Goal: Ask a question

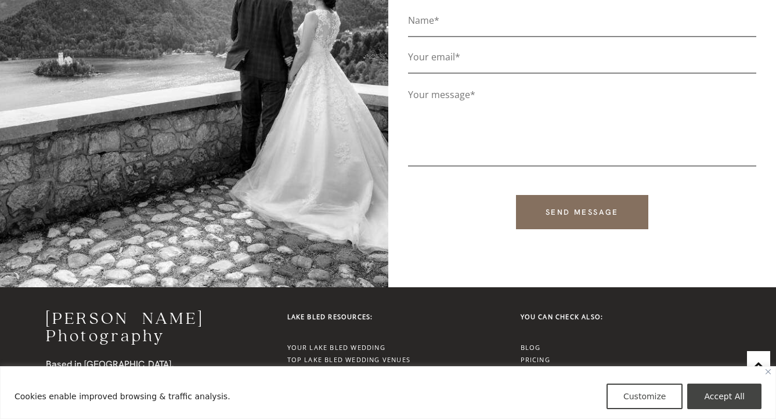
scroll to position [4177, 0]
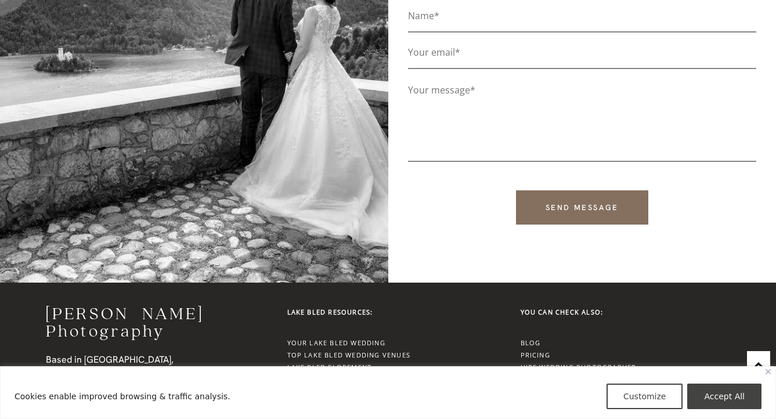
click at [573, 375] on link "Hire Photographer for your Proposal" at bounding box center [601, 379] width 161 height 9
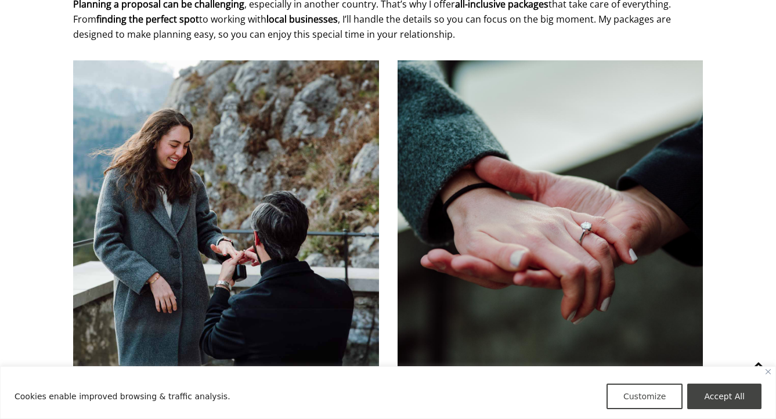
scroll to position [1180, 0]
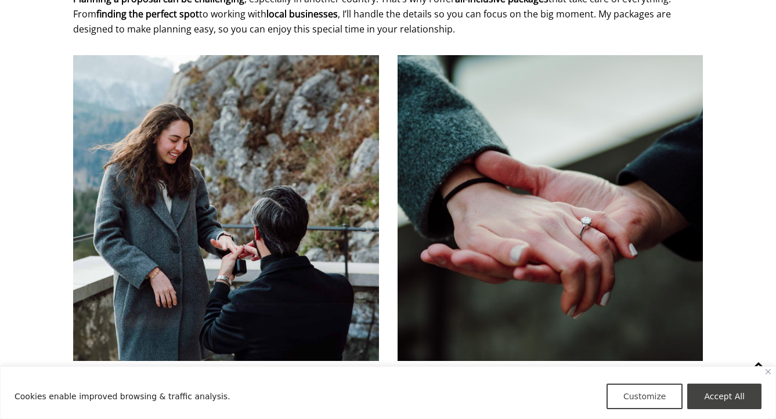
click at [590, 230] on img at bounding box center [550, 208] width 306 height 306
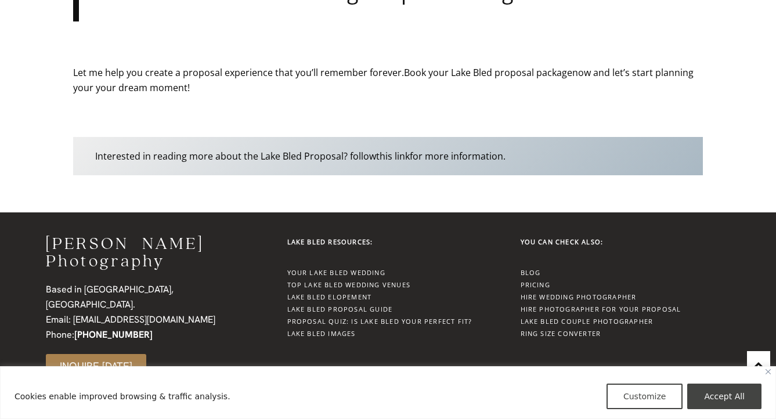
scroll to position [3554, 0]
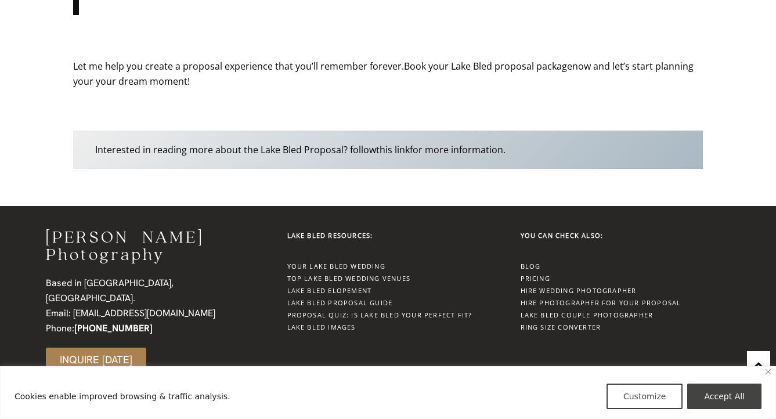
click at [373, 298] on link "Lake Bled Proposal Guide" at bounding box center [340, 302] width 106 height 9
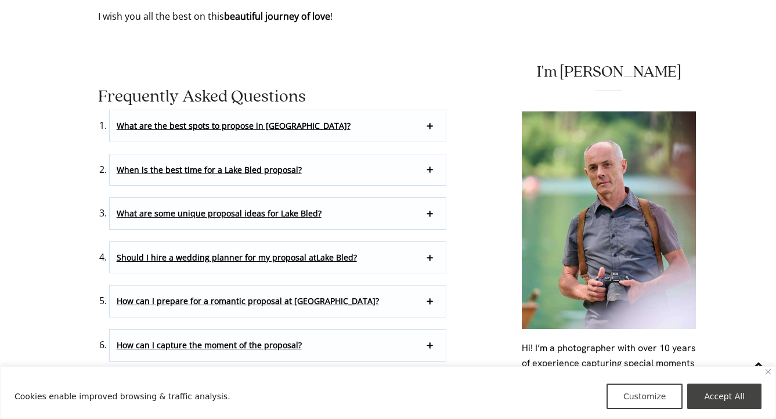
scroll to position [6710, 0]
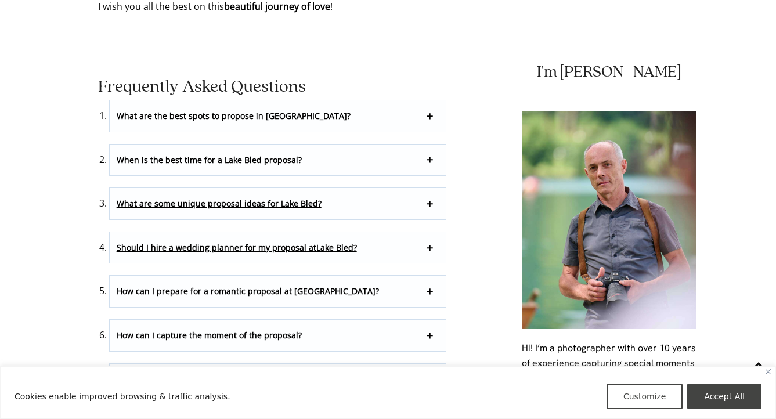
click at [422, 188] on p "What are some unique proposal ideas for Lake Bled?" at bounding box center [278, 203] width 337 height 31
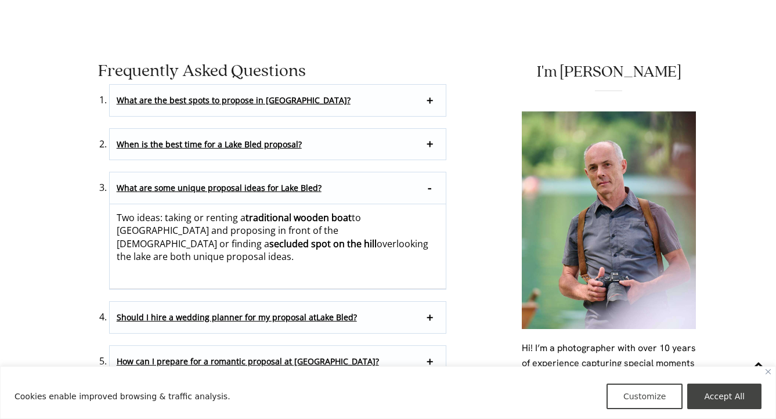
scroll to position [6727, 0]
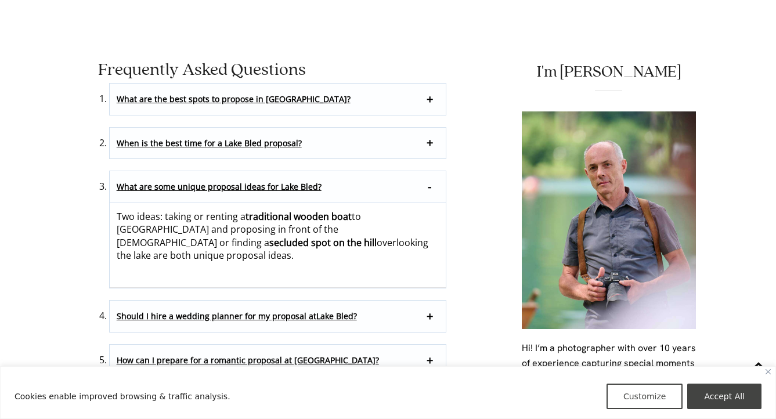
click at [429, 171] on p "What are some unique proposal ideas for Lake Bled?" at bounding box center [278, 187] width 337 height 32
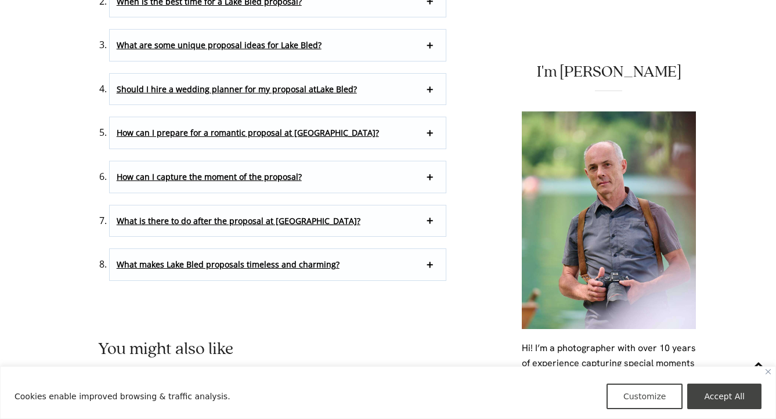
scroll to position [6879, 0]
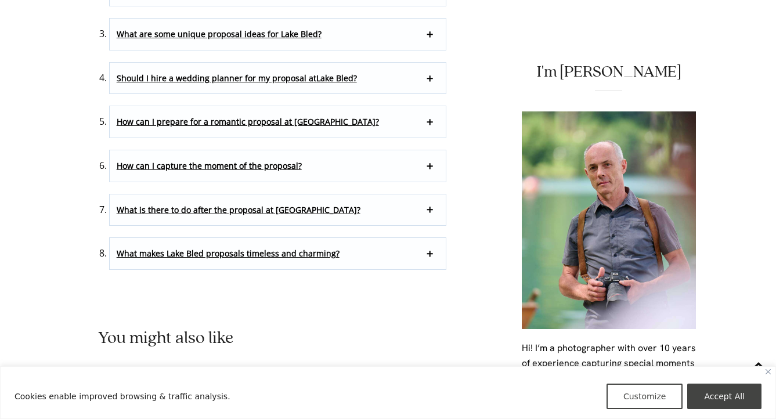
click at [397, 238] on p "What makes Lake Bled proposals timeless and charming?" at bounding box center [278, 253] width 337 height 31
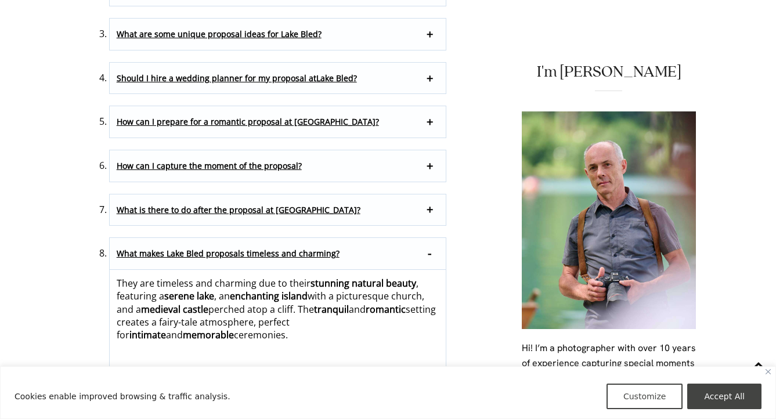
click at [397, 238] on p "What makes Lake Bled proposals timeless and charming?" at bounding box center [278, 254] width 337 height 32
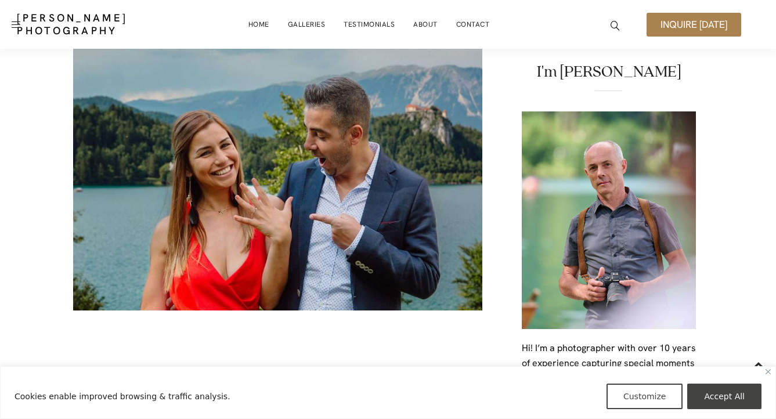
scroll to position [0, 0]
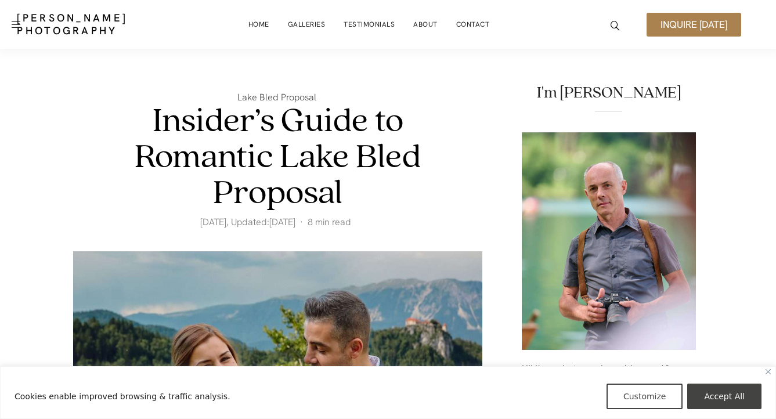
click at [678, 26] on span "Inquire [DATE]" at bounding box center [693, 25] width 67 height 10
click at [685, 25] on span "Inquire [DATE]" at bounding box center [693, 25] width 67 height 10
click at [674, 23] on span "Inquire [DATE]" at bounding box center [693, 25] width 67 height 10
click at [722, 388] on button "Accept All" at bounding box center [724, 397] width 74 height 26
checkbox input "true"
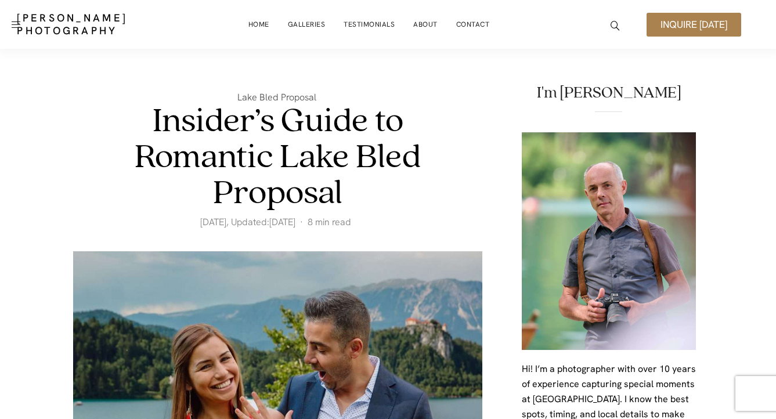
click at [689, 17] on link "Inquire [DATE]" at bounding box center [693, 25] width 95 height 24
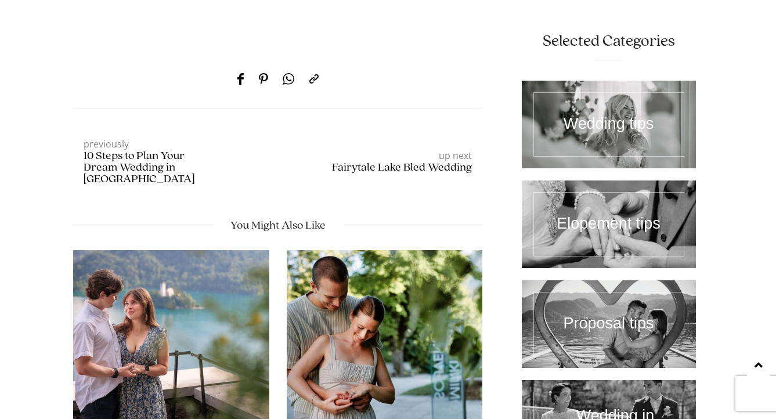
scroll to position [7783, 0]
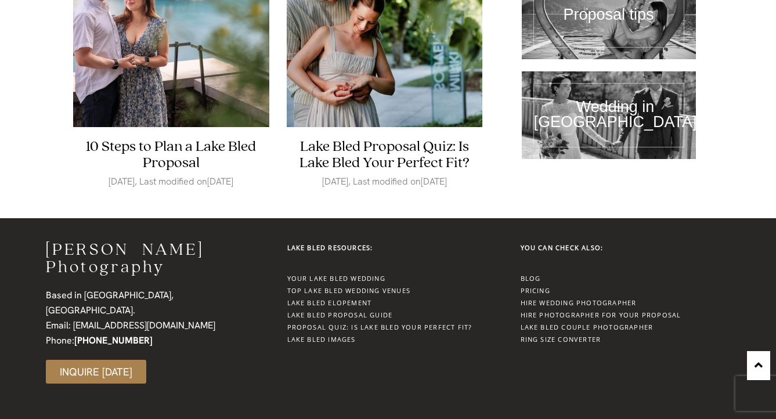
click at [111, 367] on span "Inquire [DATE]" at bounding box center [96, 372] width 73 height 10
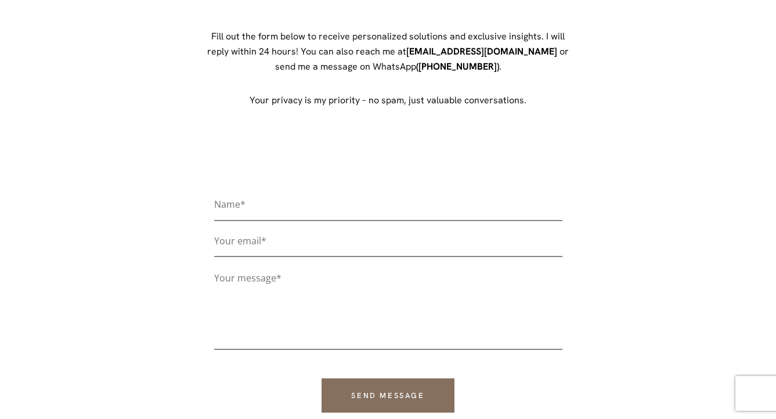
scroll to position [157, 0]
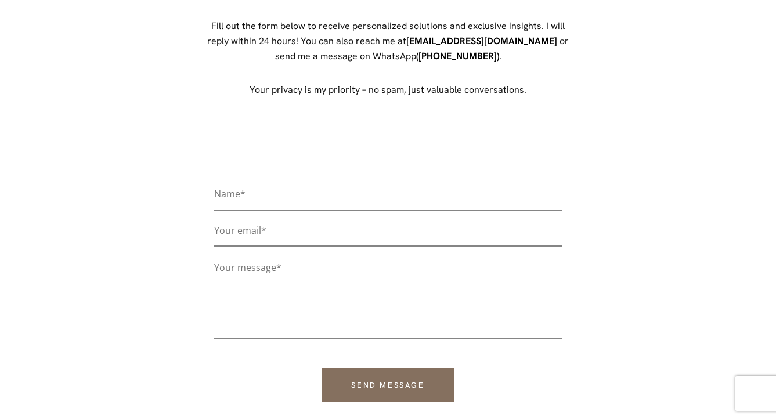
click at [253, 194] on input "Contact form" at bounding box center [388, 198] width 348 height 25
type input "Kinan"
click at [244, 246] on input "Contact form" at bounding box center [388, 234] width 348 height 25
type input "[EMAIL_ADDRESS][DOMAIN_NAME]"
click at [267, 267] on textarea "Contact form" at bounding box center [388, 298] width 348 height 81
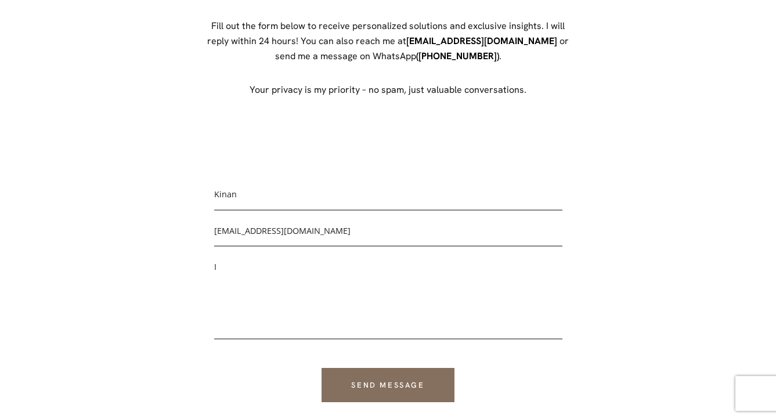
type textarea "I"
click at [260, 266] on textarea "Hi [PERSON_NAME], i want to ask you about" at bounding box center [388, 298] width 348 height 81
click at [274, 268] on textarea "Hi [PERSON_NAME], i I want to ask you about" at bounding box center [388, 298] width 348 height 81
click at [315, 280] on textarea "Hi [PERSON_NAME], I want to ask you about" at bounding box center [388, 298] width 348 height 81
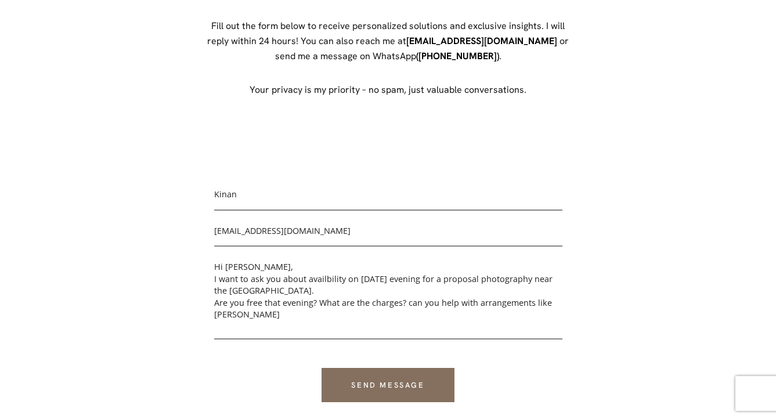
click at [248, 318] on textarea "Hi [PERSON_NAME], I want to ask you about availbility on [DATE] evening for a p…" at bounding box center [388, 298] width 348 height 81
click at [275, 319] on textarea "Hi [PERSON_NAME], I want to ask you about availbility on [DATE] evening for a p…" at bounding box center [388, 298] width 348 height 81
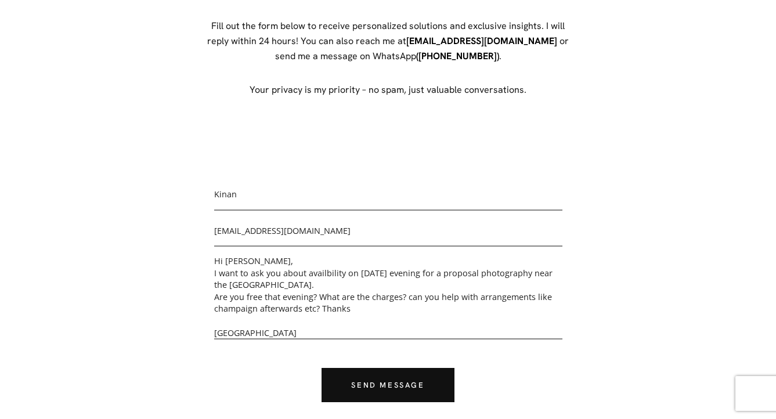
type textarea "Hi [PERSON_NAME], I want to ask you about availbility on [DATE] evening for a p…"
click at [339, 373] on input "Send message" at bounding box center [387, 385] width 132 height 34
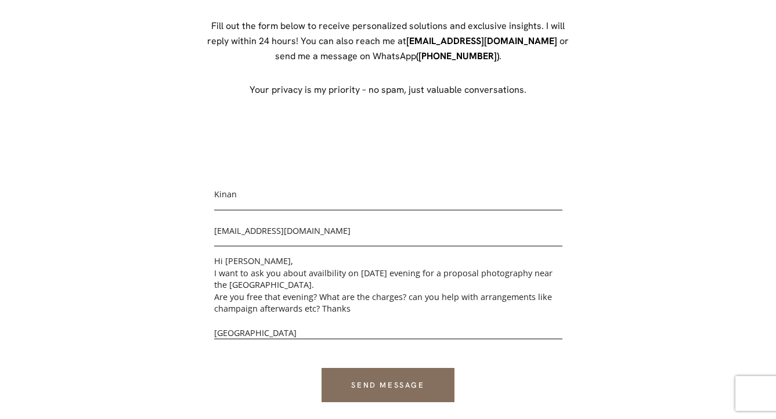
scroll to position [0, 0]
